Goal: Find specific page/section: Find specific page/section

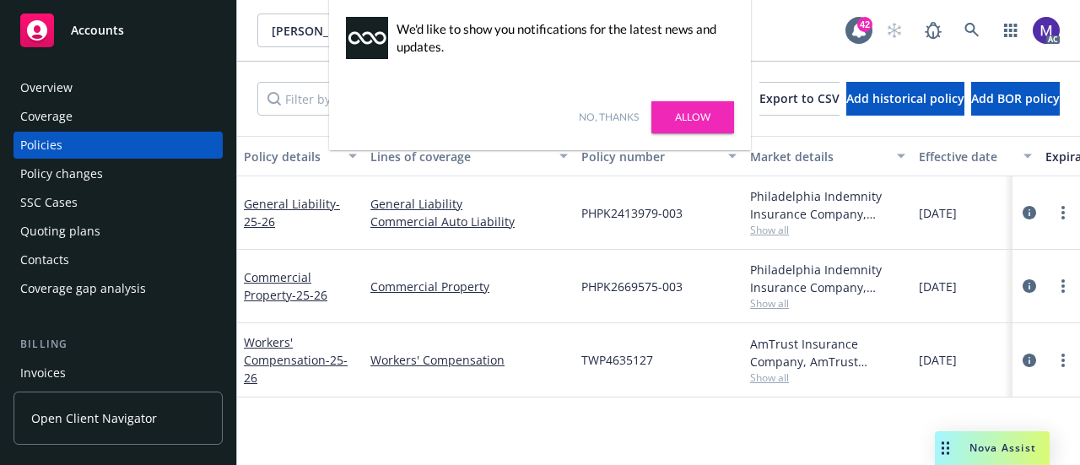
click at [622, 121] on link "No, thanks" at bounding box center [609, 117] width 60 height 15
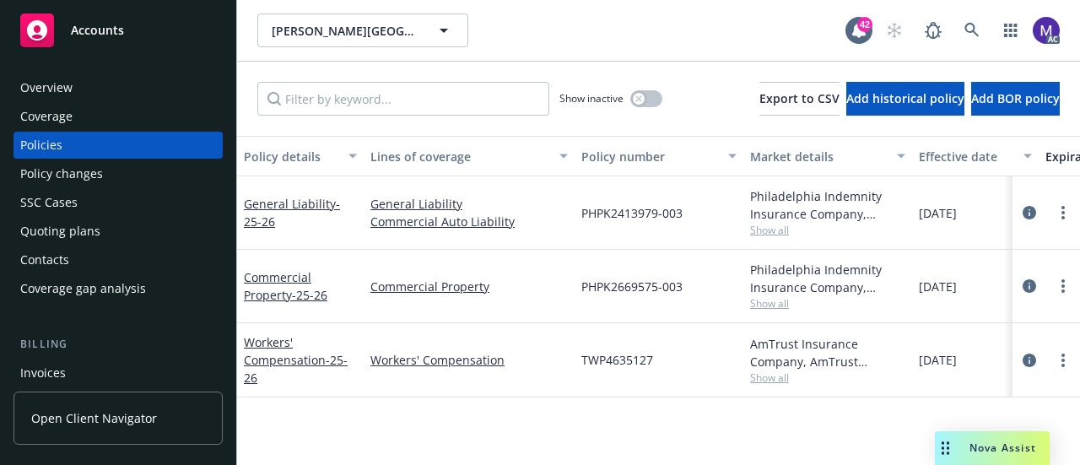
click at [96, 171] on div "Policy changes" at bounding box center [61, 173] width 83 height 27
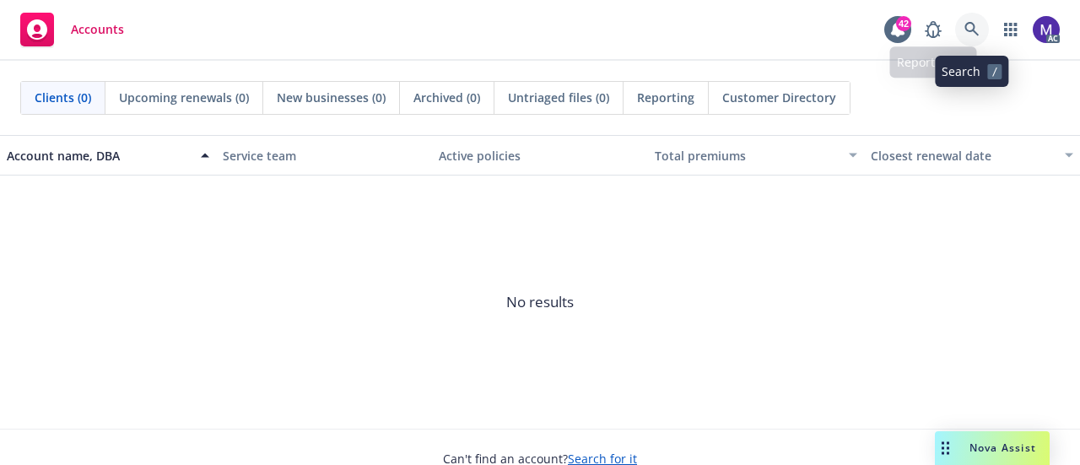
click at [982, 27] on link at bounding box center [972, 30] width 34 height 34
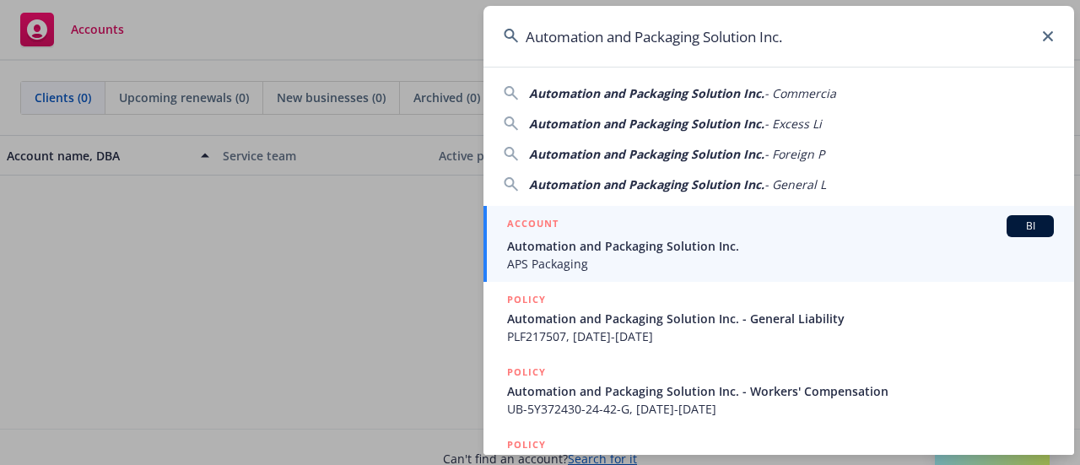
type input "Automation and Packaging Solution Inc."
click at [639, 235] on div "ACCOUNT BI" at bounding box center [780, 226] width 547 height 22
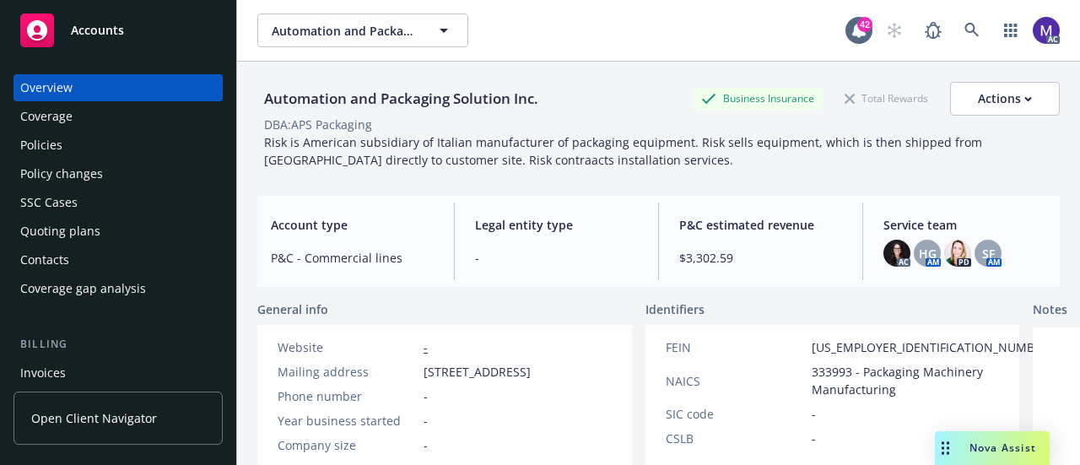
click at [57, 137] on div "Policies" at bounding box center [41, 145] width 42 height 27
